Goal: Task Accomplishment & Management: Manage account settings

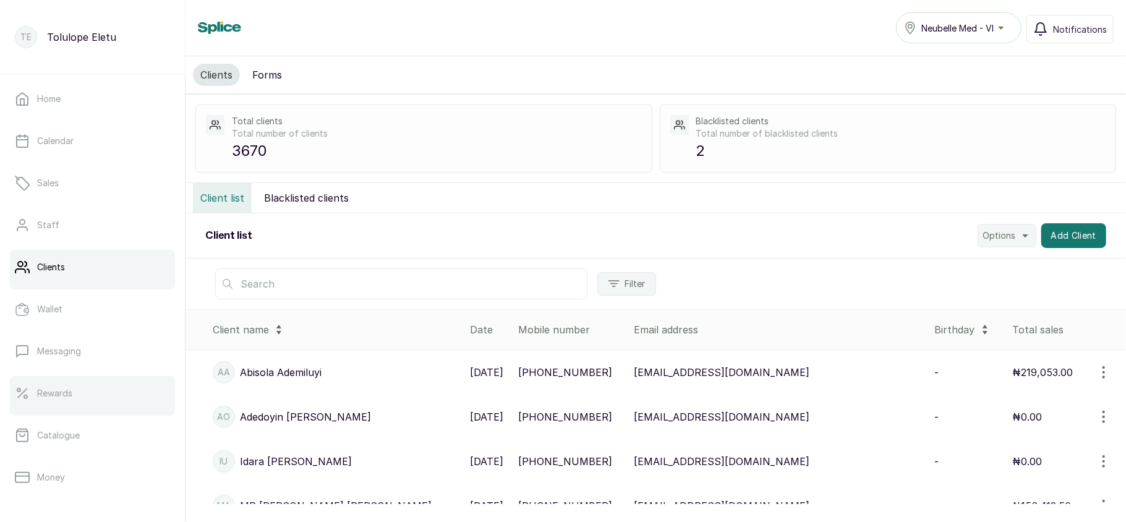
scroll to position [179, 0]
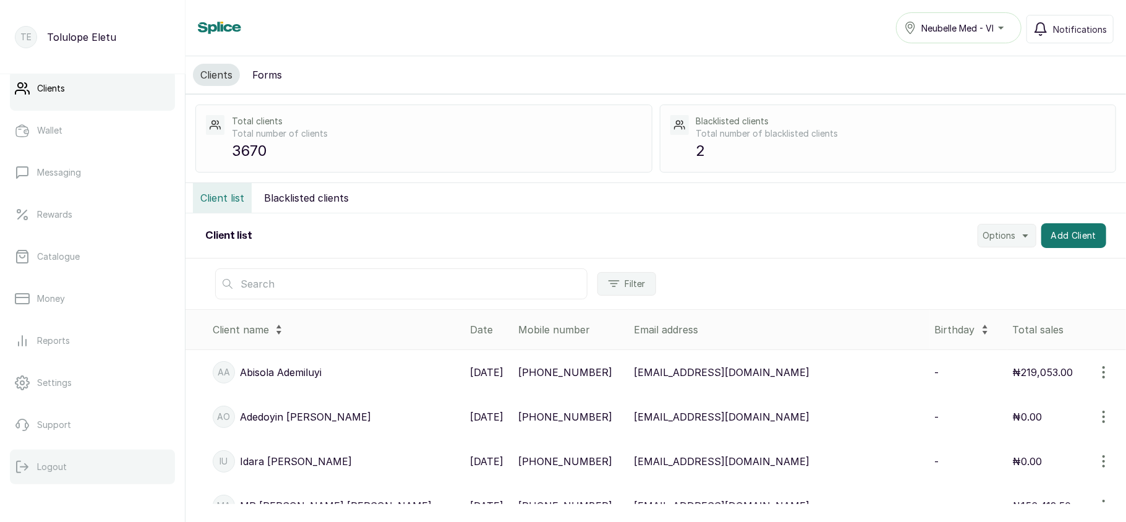
click at [56, 463] on p "Logout" at bounding box center [52, 467] width 30 height 12
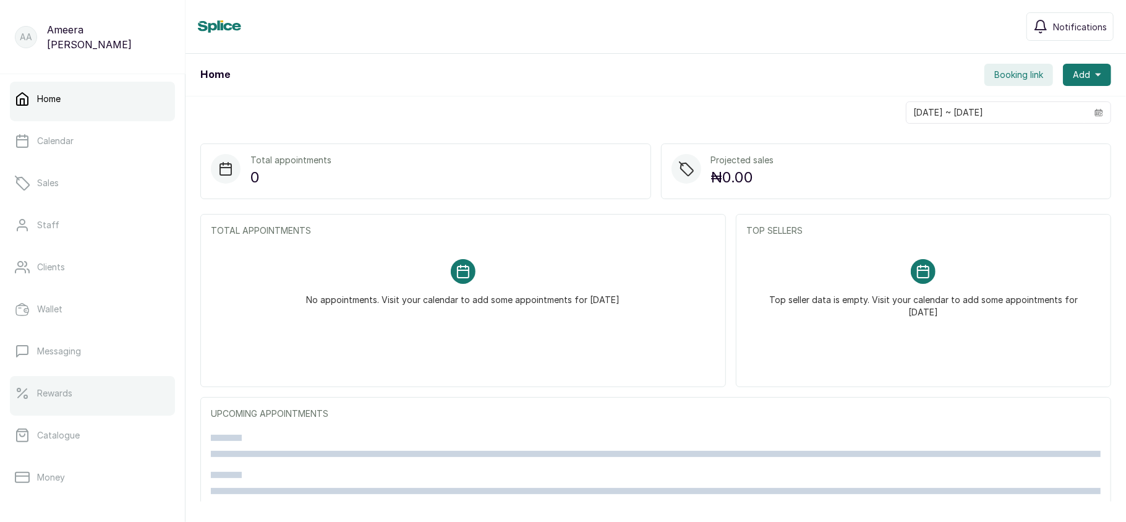
scroll to position [179, 0]
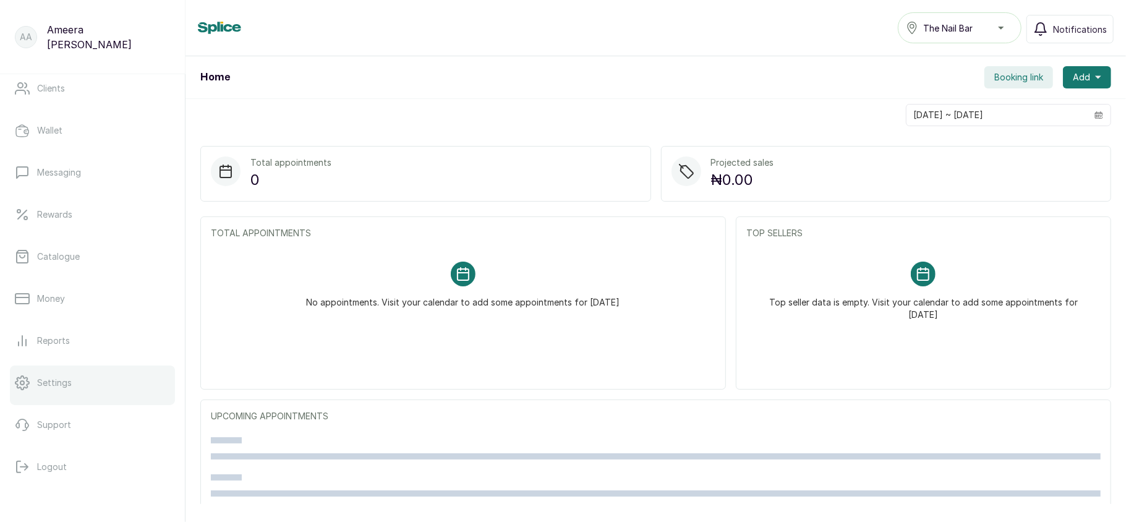
click at [58, 375] on link "Settings" at bounding box center [92, 383] width 165 height 35
